Goal: Task Accomplishment & Management: Use online tool/utility

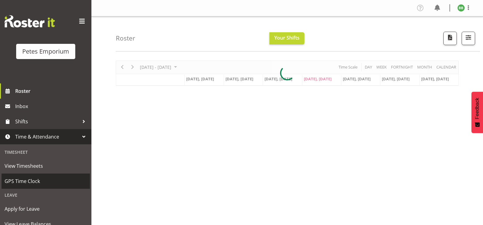
drag, startPoint x: 34, startPoint y: 179, endPoint x: 50, endPoint y: 184, distance: 17.2
click at [34, 178] on span "GPS Time Clock" at bounding box center [46, 181] width 82 height 9
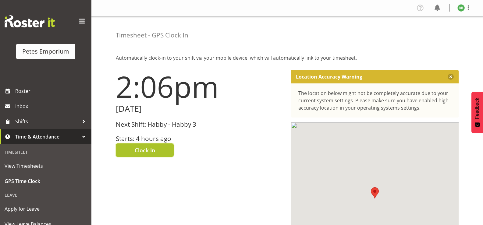
click at [146, 146] on span "Clock In" at bounding box center [145, 150] width 20 height 8
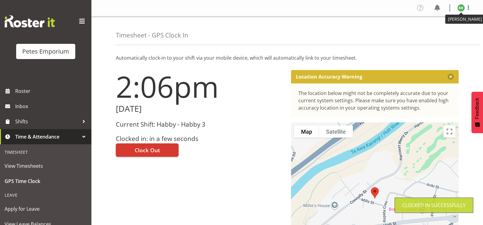
click at [462, 6] on img at bounding box center [460, 7] width 7 height 7
click at [438, 31] on link "Log Out" at bounding box center [442, 31] width 58 height 11
